Goal: Task Accomplishment & Management: Complete application form

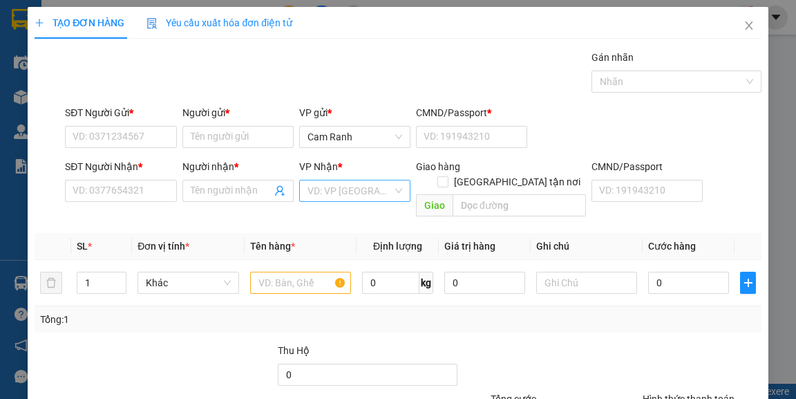
click at [320, 191] on input "search" at bounding box center [349, 190] width 85 height 21
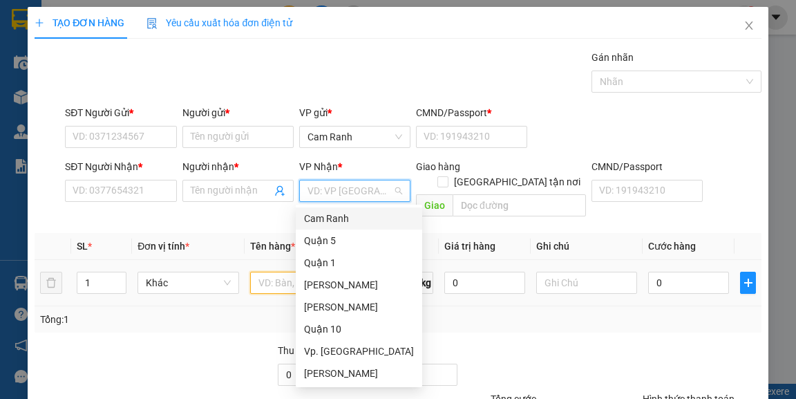
click at [266, 271] on input "text" at bounding box center [301, 282] width 102 height 22
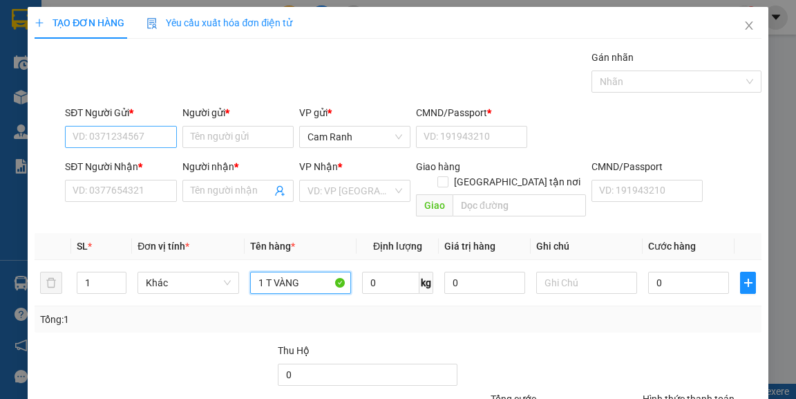
type input "1 T VÀNG"
click at [97, 135] on input "SĐT Người Gửi *" at bounding box center [120, 137] width 111 height 22
type input "0"
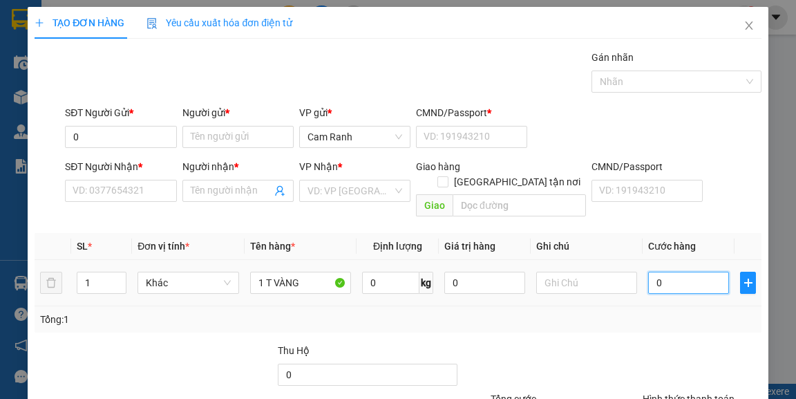
click at [681, 271] on input "0" at bounding box center [688, 282] width 81 height 22
type input "5"
type input "50"
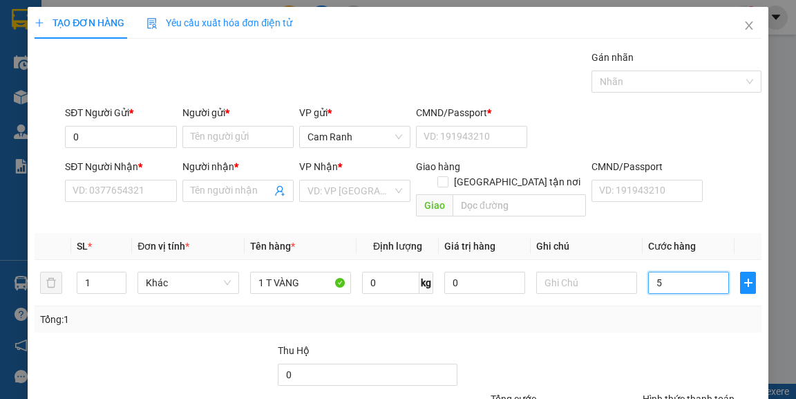
type input "50"
type input "50.000"
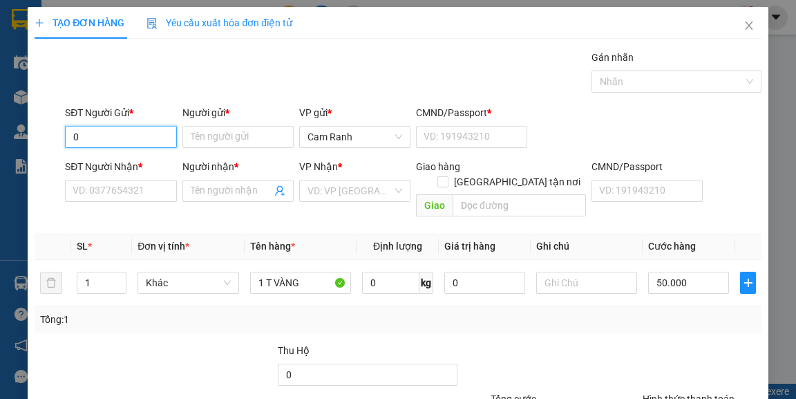
click at [140, 146] on input "0" at bounding box center [120, 137] width 111 height 22
type input "09"
click at [227, 135] on input "Người gửi *" at bounding box center [237, 137] width 111 height 22
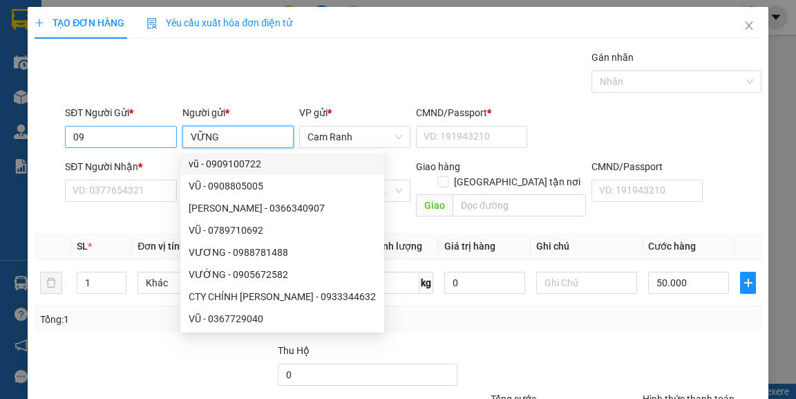
type input "VỮNG"
click at [147, 133] on input "09" at bounding box center [120, 137] width 111 height 22
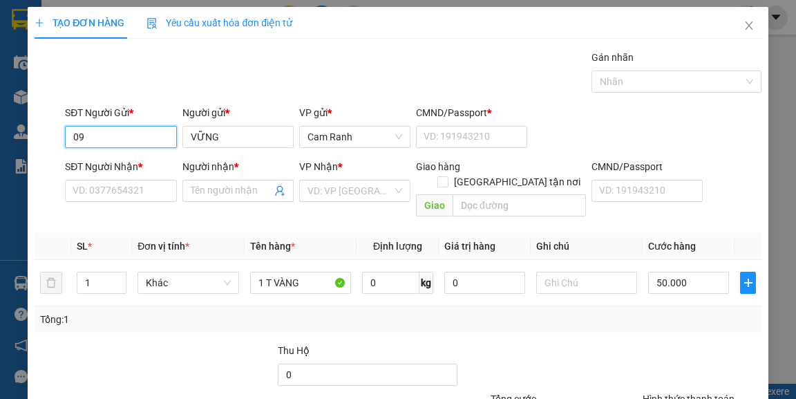
drag, startPoint x: 117, startPoint y: 135, endPoint x: 69, endPoint y: 138, distance: 47.7
click at [69, 138] on input "09" at bounding box center [120, 137] width 111 height 22
click at [221, 143] on input "VỮNG" at bounding box center [237, 137] width 111 height 22
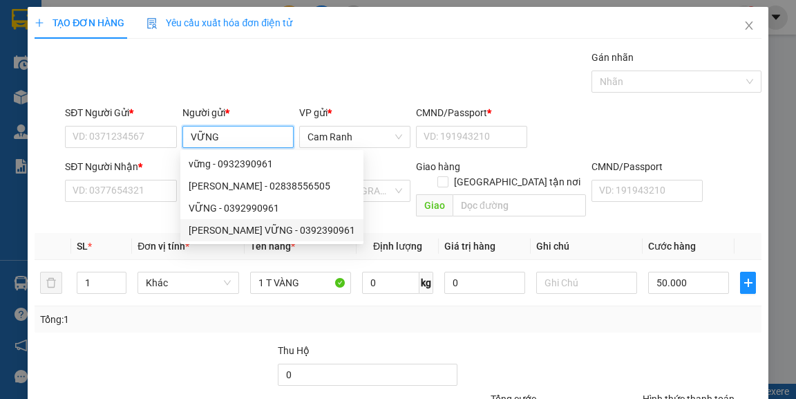
click at [252, 227] on div "[PERSON_NAME] VỮNG - 0392390961" at bounding box center [272, 229] width 166 height 15
type input "0392390961"
type input "[PERSON_NAME]"
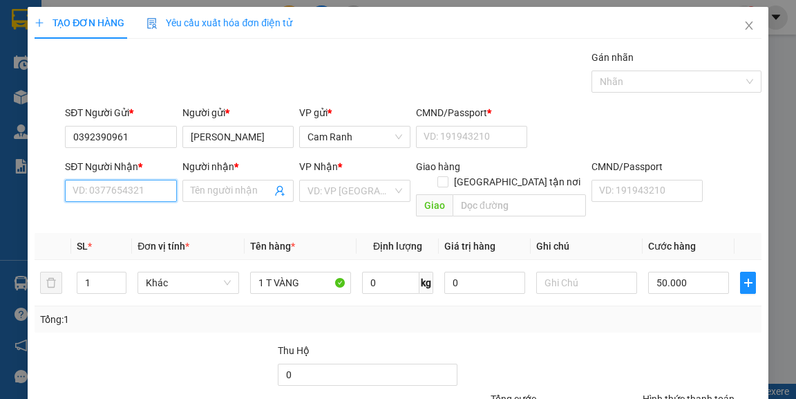
click at [153, 197] on input "SĐT Người Nhận *" at bounding box center [120, 191] width 111 height 22
click at [238, 134] on input "[PERSON_NAME]" at bounding box center [237, 137] width 111 height 22
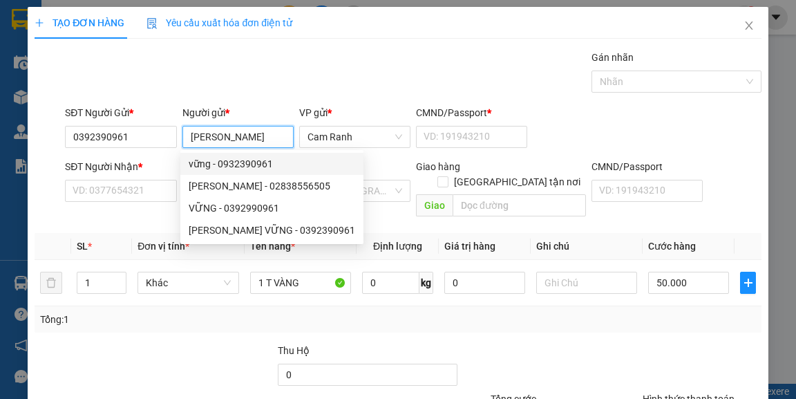
click at [235, 160] on div "vững - 0932390961" at bounding box center [272, 163] width 166 height 15
type input "0932390961"
type input "vững"
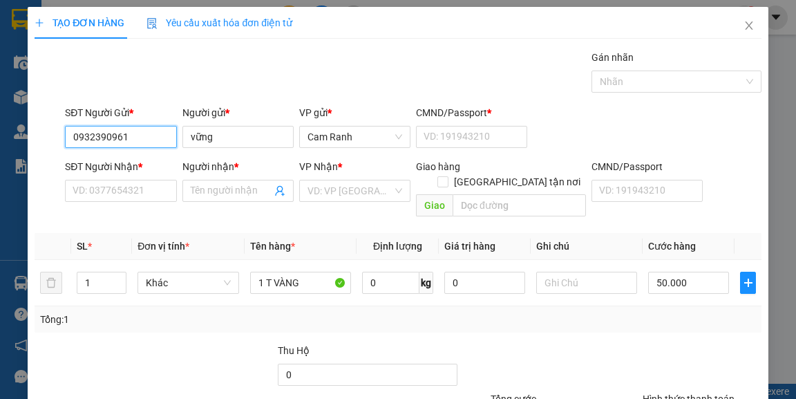
click at [157, 143] on input "0932390961" at bounding box center [120, 137] width 111 height 22
click at [227, 138] on input "vững" at bounding box center [237, 137] width 111 height 22
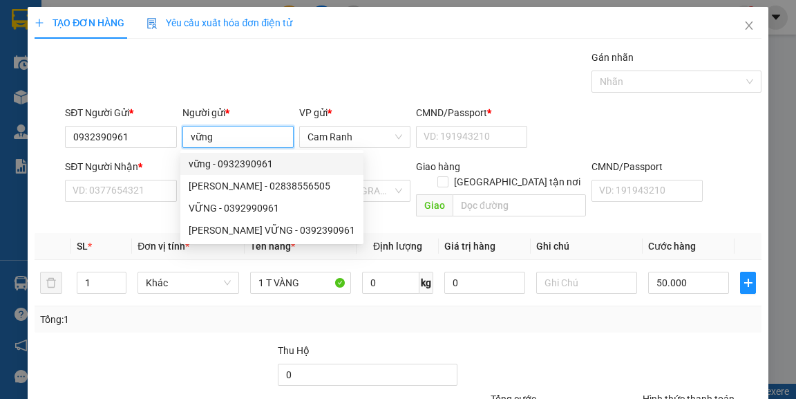
click at [245, 164] on div "vững - 0932390961" at bounding box center [272, 163] width 166 height 15
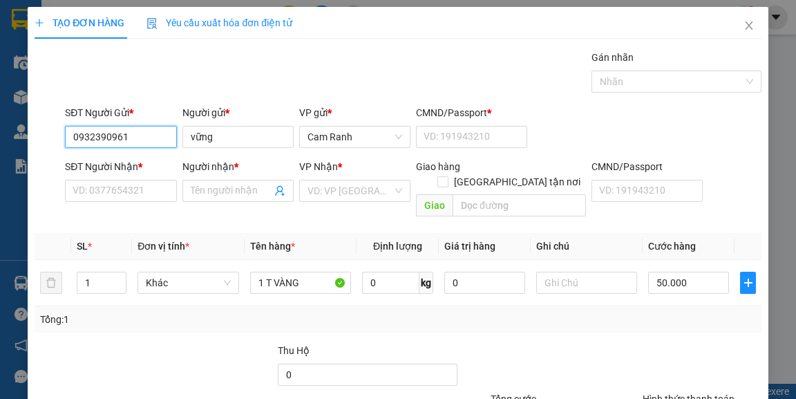
click at [149, 135] on input "0932390961" at bounding box center [120, 137] width 111 height 22
click at [226, 144] on input "vững" at bounding box center [237, 137] width 111 height 22
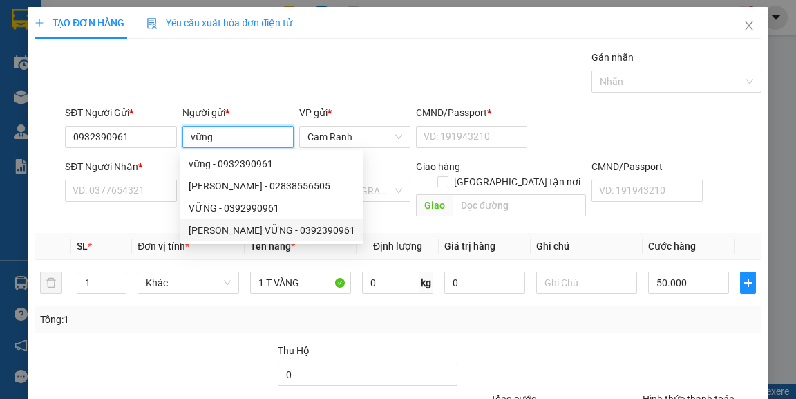
click at [270, 227] on div "[PERSON_NAME] VỮNG - 0392390961" at bounding box center [272, 229] width 166 height 15
type input "0392390961"
type input "[PERSON_NAME]"
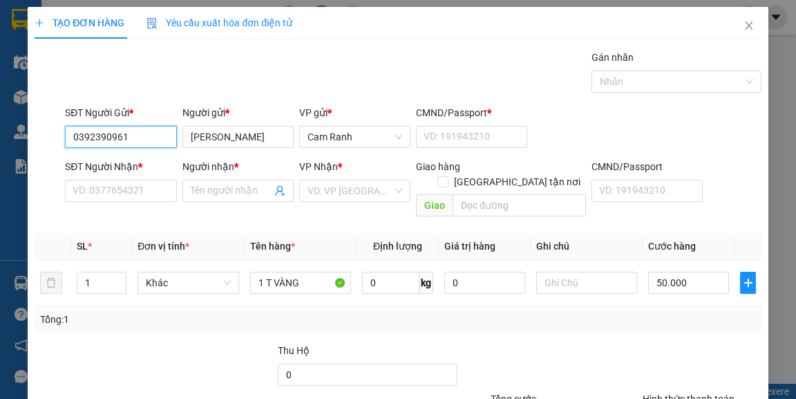
click at [143, 141] on input "0392390961" at bounding box center [120, 137] width 111 height 22
click at [142, 191] on input "SĐT Người Nhận *" at bounding box center [120, 191] width 111 height 22
type input "2"
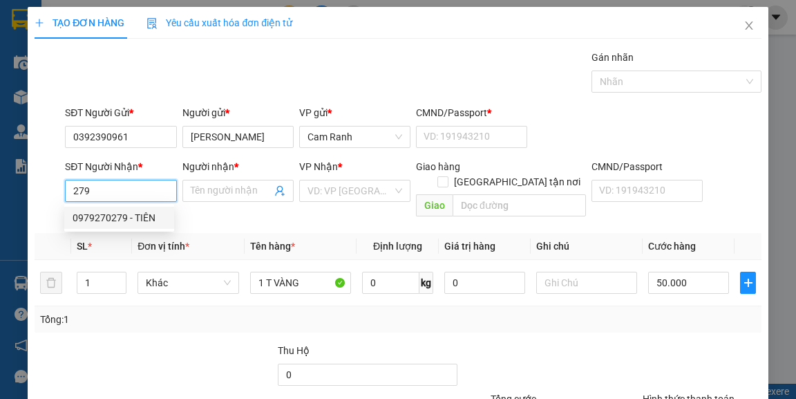
click at [133, 213] on div "0979270279 - TIÊN" at bounding box center [119, 217] width 93 height 15
type input "0979270279"
type input "TIÊN"
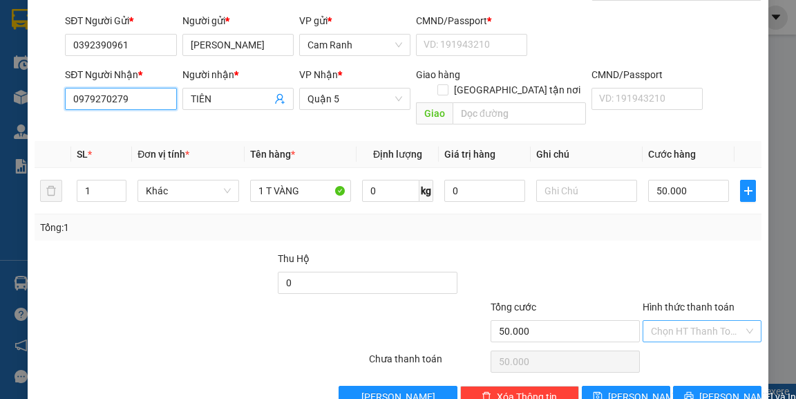
scroll to position [111, 0]
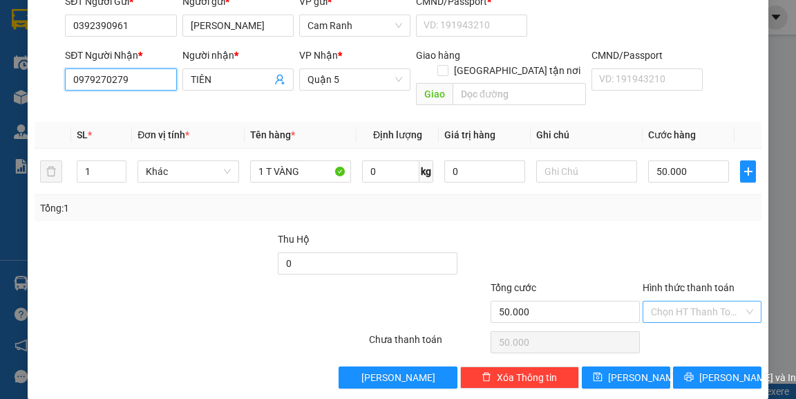
type input "0979270279"
click at [704, 301] on input "Hình thức thanh toán" at bounding box center [697, 311] width 93 height 21
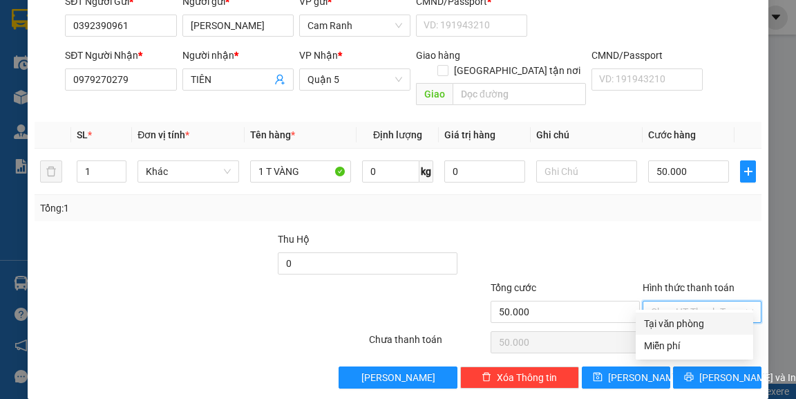
drag, startPoint x: 679, startPoint y: 326, endPoint x: 710, endPoint y: 341, distance: 34.6
click at [682, 326] on div "Tại văn phòng" at bounding box center [694, 323] width 101 height 15
type input "0"
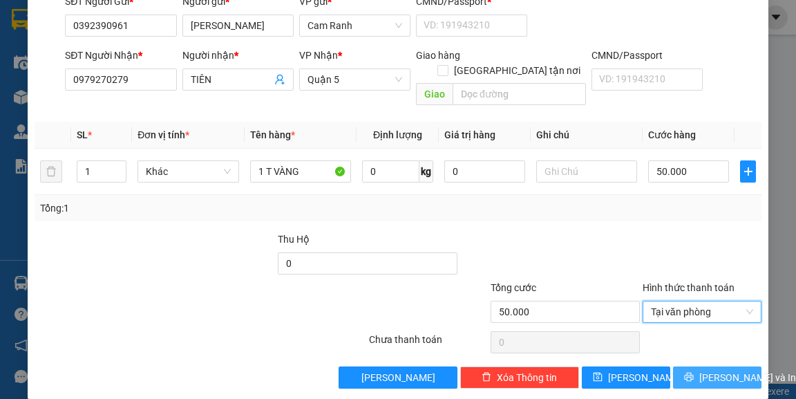
click at [713, 370] on span "[PERSON_NAME] và In" at bounding box center [747, 377] width 97 height 15
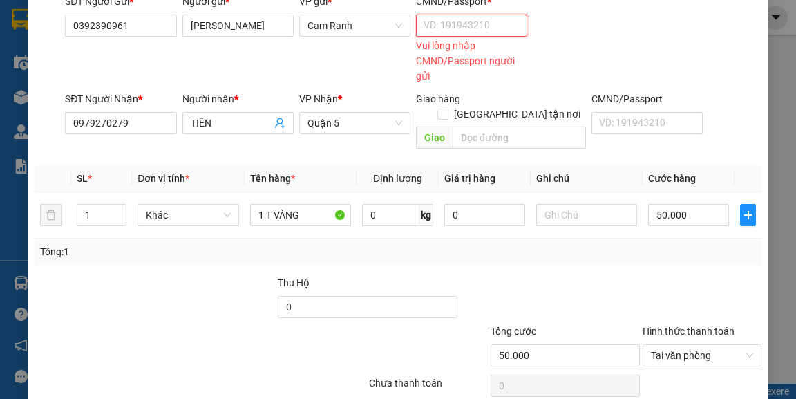
click at [459, 30] on input "CMND/Passport *" at bounding box center [471, 26] width 111 height 22
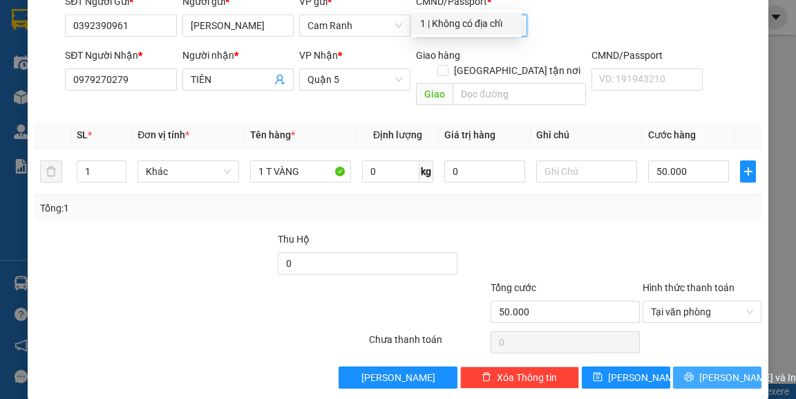
type input "1"
click at [734, 370] on span "[PERSON_NAME] và In" at bounding box center [747, 377] width 97 height 15
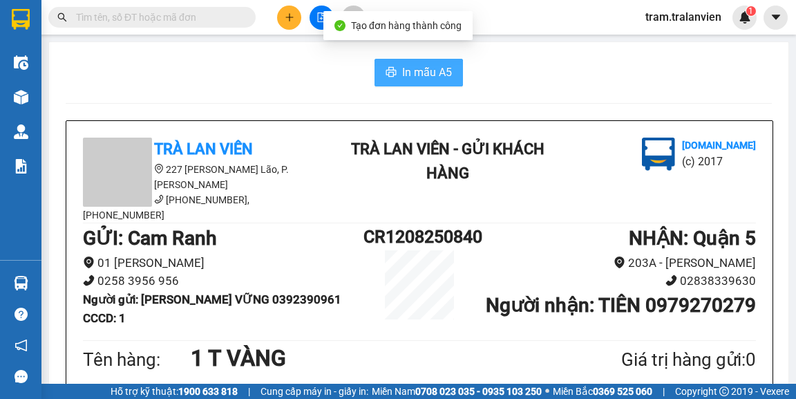
click at [428, 67] on span "In mẫu A5" at bounding box center [427, 72] width 50 height 17
